Goal: Information Seeking & Learning: Learn about a topic

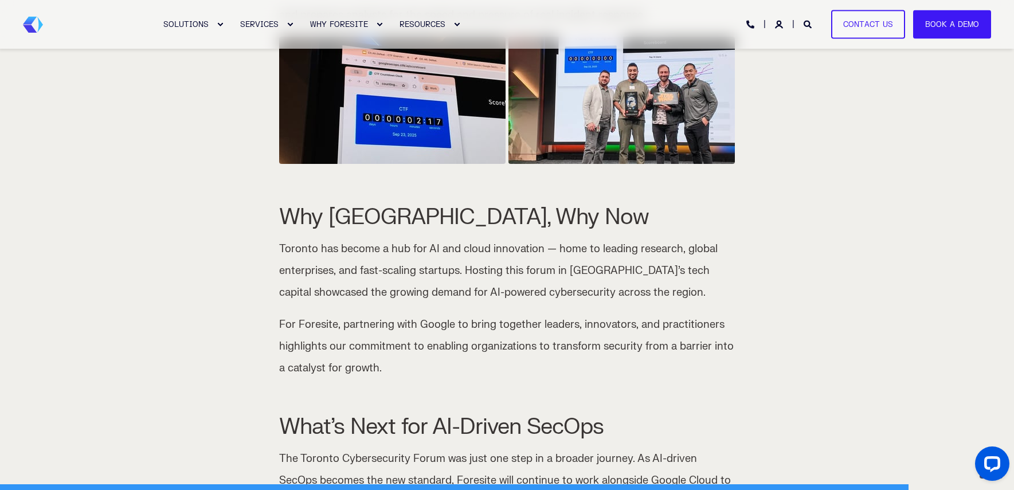
scroll to position [3491, 0]
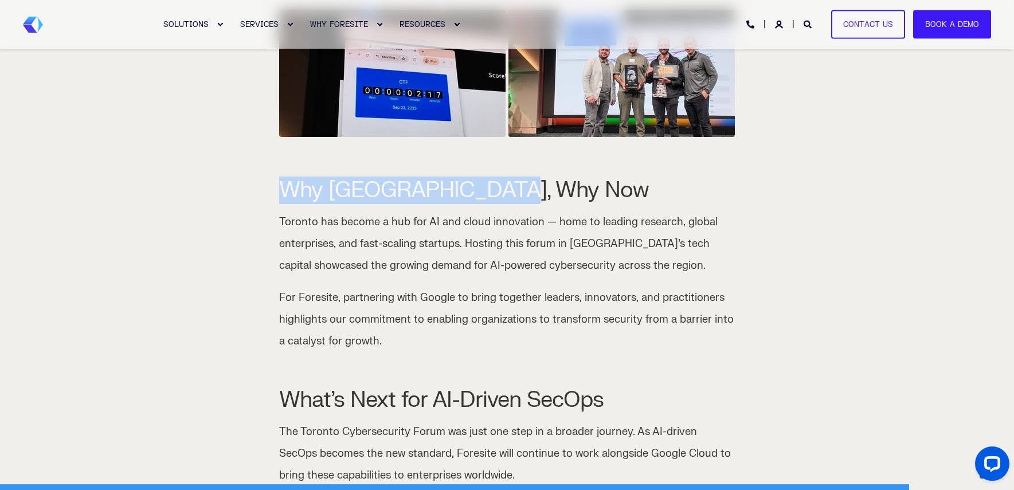
drag, startPoint x: 504, startPoint y: 171, endPoint x: 287, endPoint y: 175, distance: 217.9
click at [287, 179] on h2 "Why [GEOGRAPHIC_DATA], Why Now" at bounding box center [507, 190] width 456 height 22
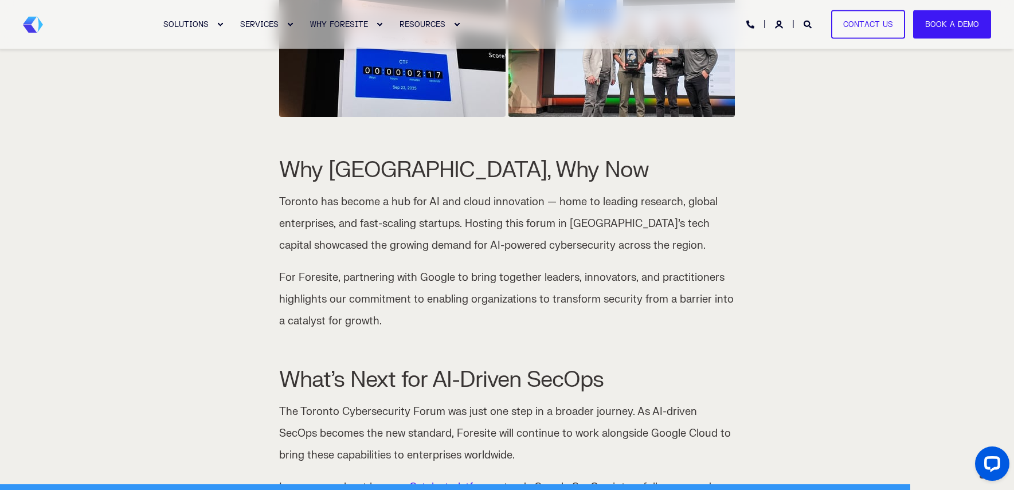
scroll to position [3512, 0]
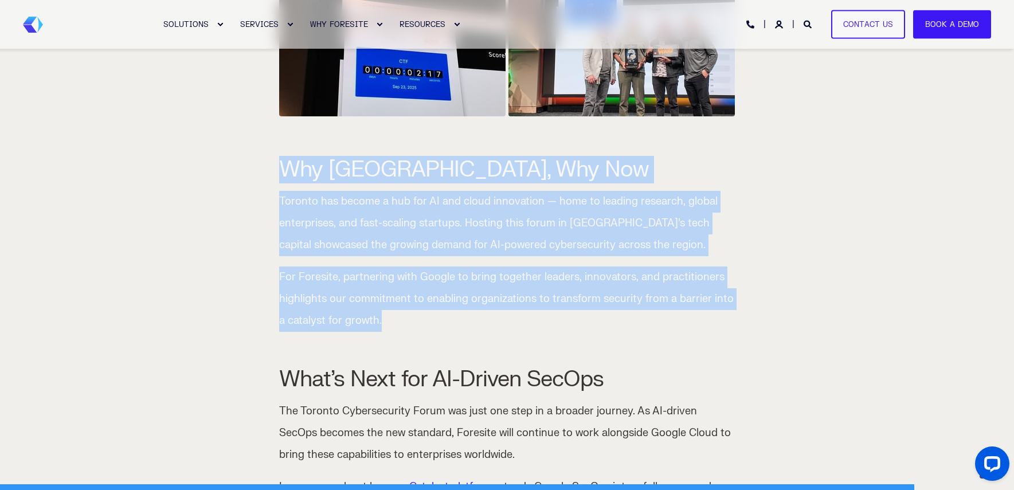
drag, startPoint x: 404, startPoint y: 297, endPoint x: 275, endPoint y: 152, distance: 194.1
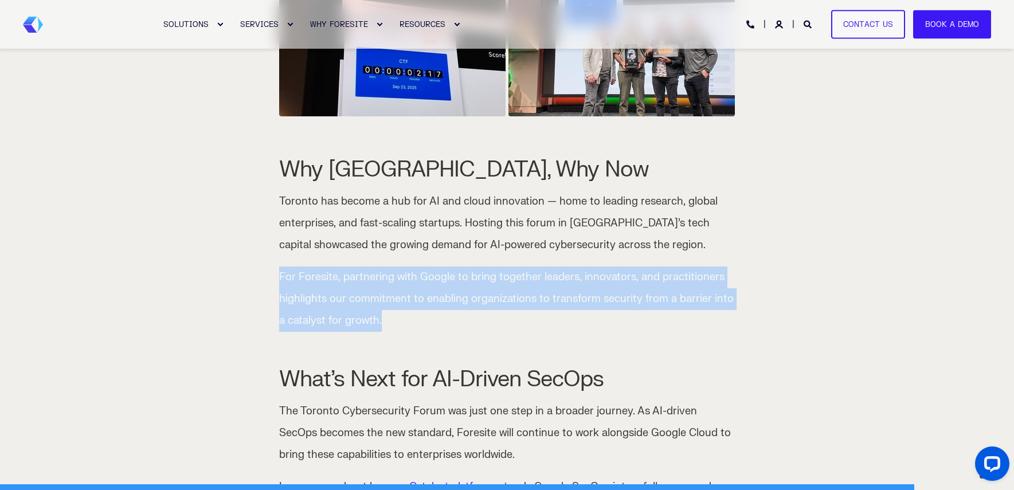
drag, startPoint x: 387, startPoint y: 300, endPoint x: 277, endPoint y: 255, distance: 118.3
click at [392, 288] on p "For Foresite, partnering with Google to bring together leaders, innovators, and…" at bounding box center [507, 299] width 456 height 65
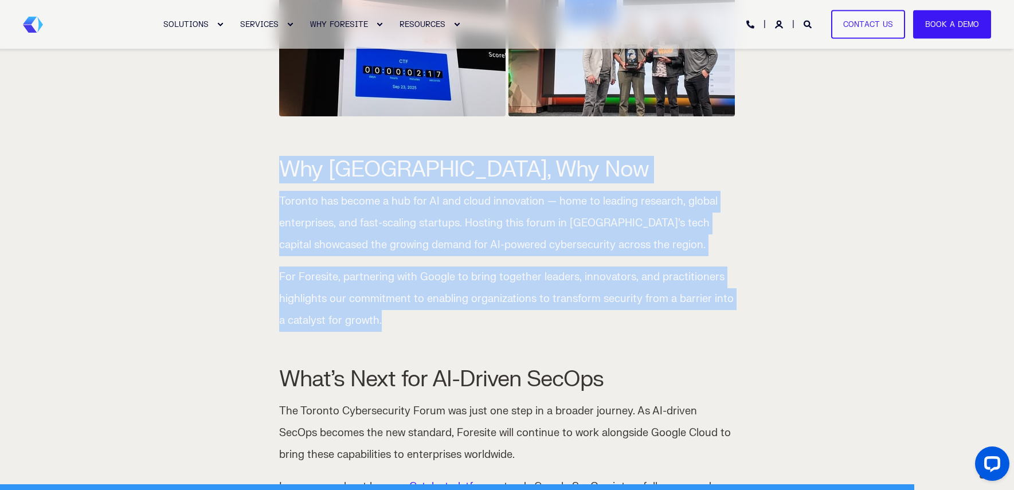
drag, startPoint x: 381, startPoint y: 296, endPoint x: 278, endPoint y: 158, distance: 172.1
drag, startPoint x: 372, startPoint y: 301, endPoint x: 269, endPoint y: 146, distance: 185.7
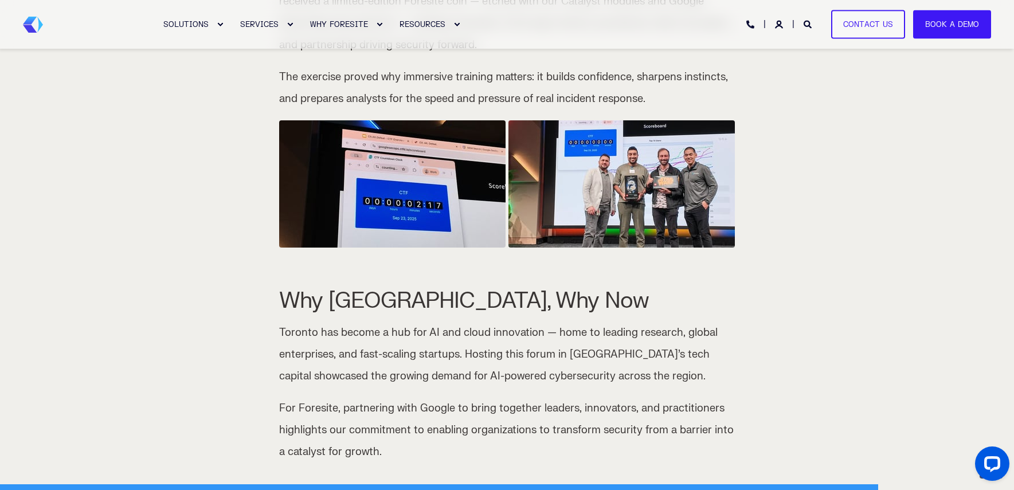
scroll to position [3384, 0]
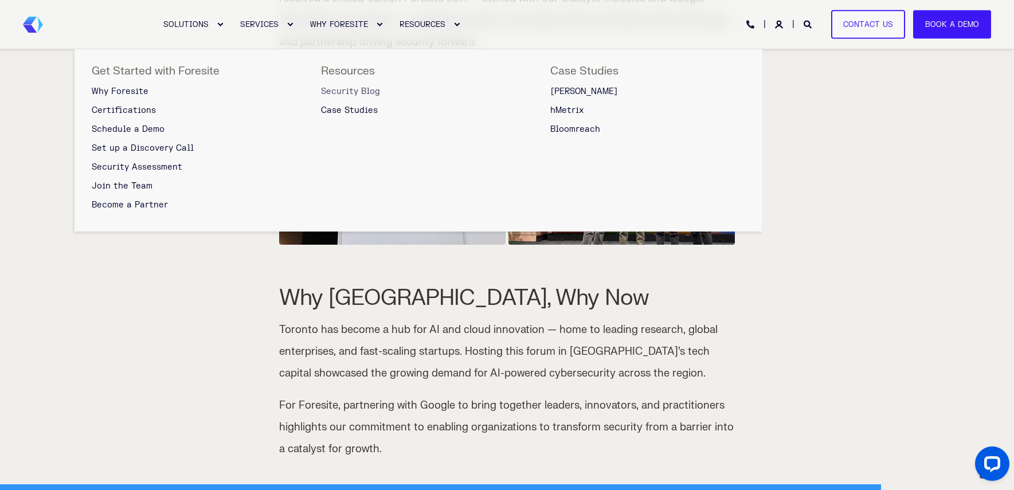
click at [360, 87] on span "Security Blog" at bounding box center [350, 92] width 59 height 10
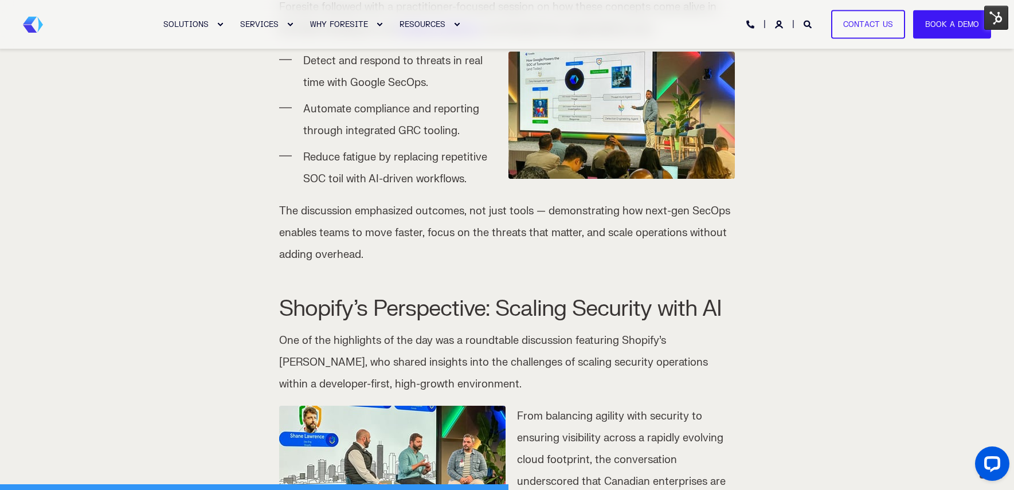
scroll to position [1849, 0]
